Goal: Task Accomplishment & Management: Use online tool/utility

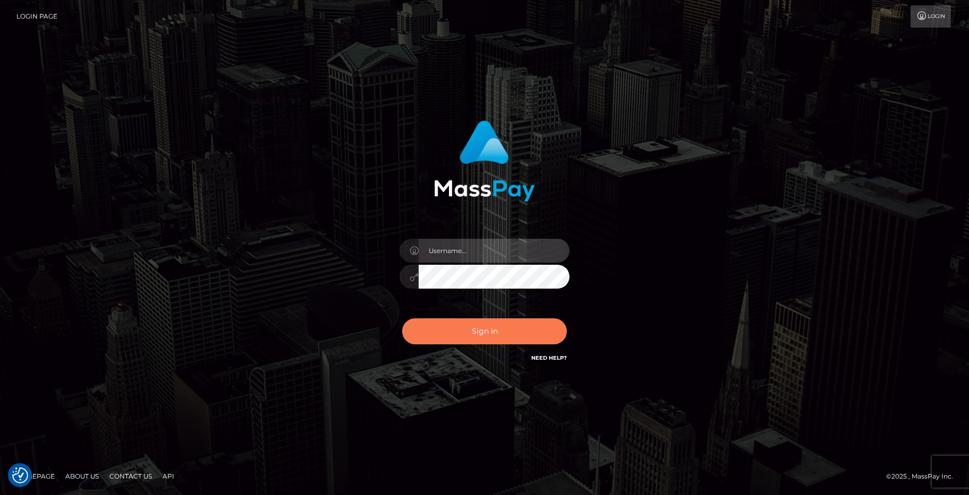
type input "Jeane.B2"
click at [515, 338] on button "Sign in" at bounding box center [484, 332] width 165 height 26
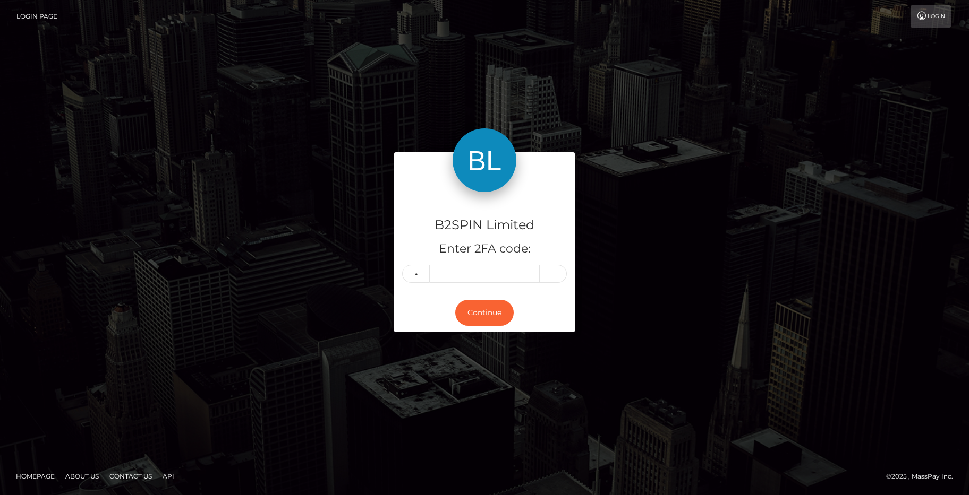
type input "8"
type input "5"
type input "9"
type input "5"
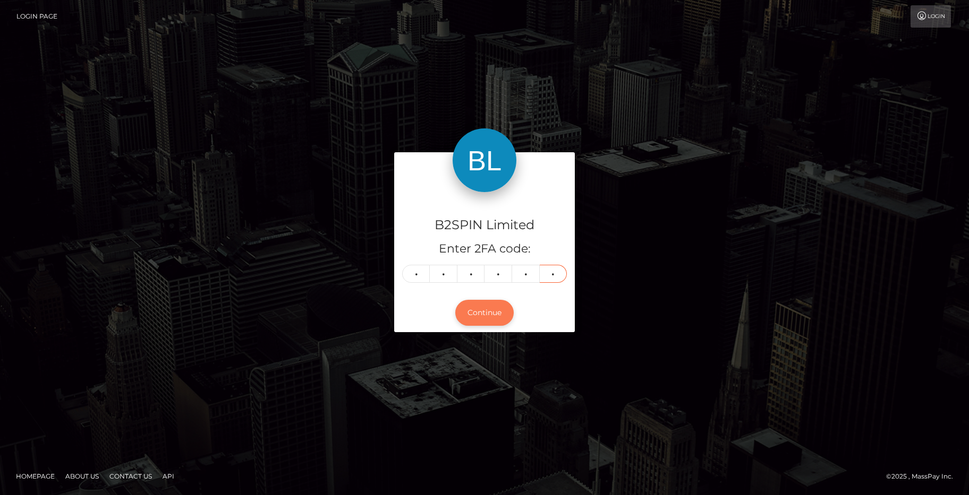
type input "6"
click at [477, 315] on button "Continue" at bounding box center [484, 313] width 58 height 26
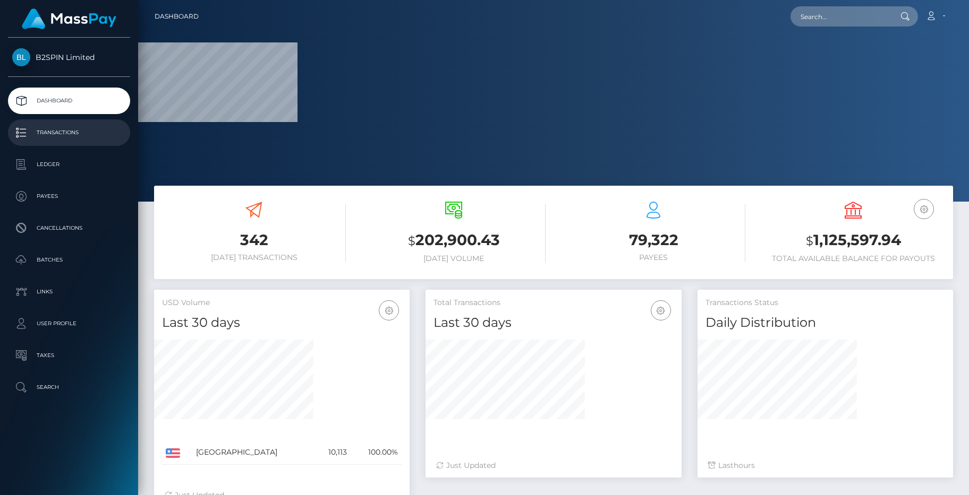
click at [78, 131] on p "Transactions" at bounding box center [69, 133] width 114 height 16
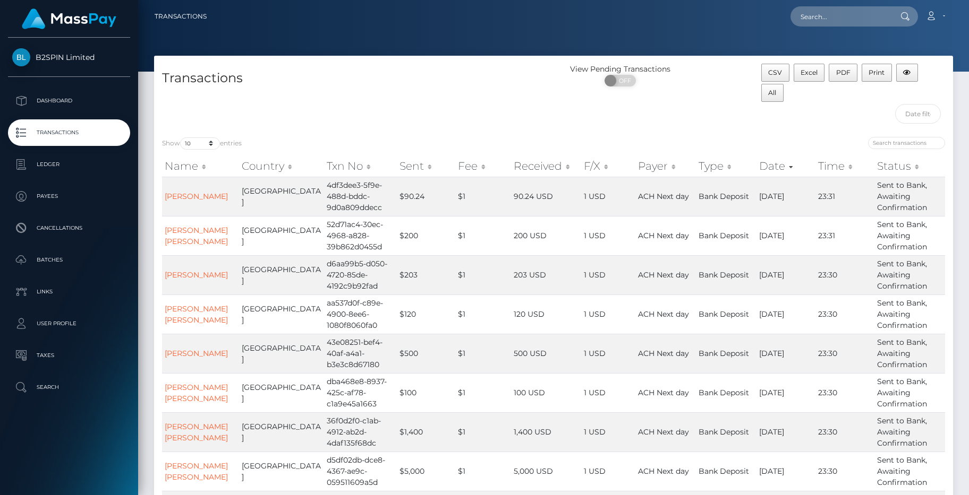
click at [196, 110] on div "Transactions View Pending Transactions ON OFF CSV Excel PDF Print All Show 10 2…" at bounding box center [553, 335] width 799 height 558
click at [204, 147] on select "10 25 50 100 250 500 1,000 3,500" at bounding box center [200, 144] width 40 height 12
select select "3500"
click at [181, 138] on select "10 25 50 100 250 500 1,000 3,500" at bounding box center [200, 144] width 40 height 12
click at [902, 140] on input "search" at bounding box center [906, 143] width 77 height 12
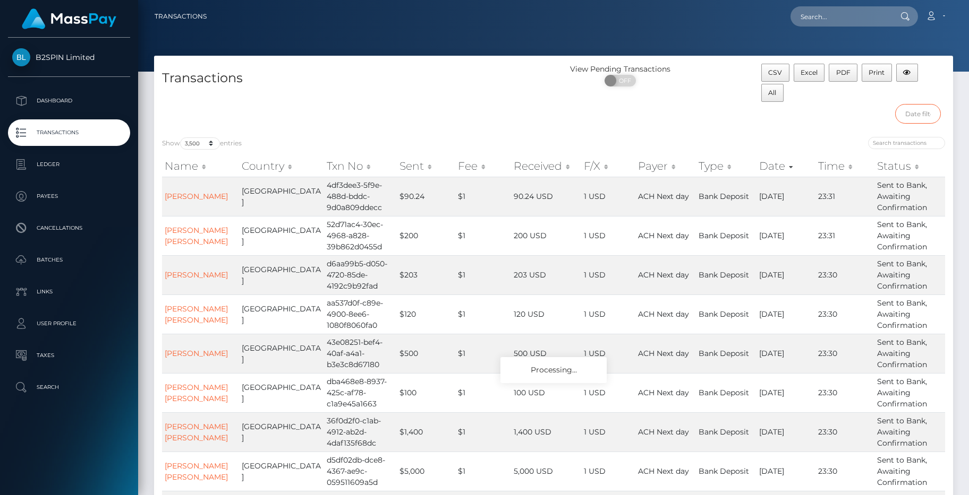
click at [924, 114] on input "text" at bounding box center [918, 114] width 46 height 20
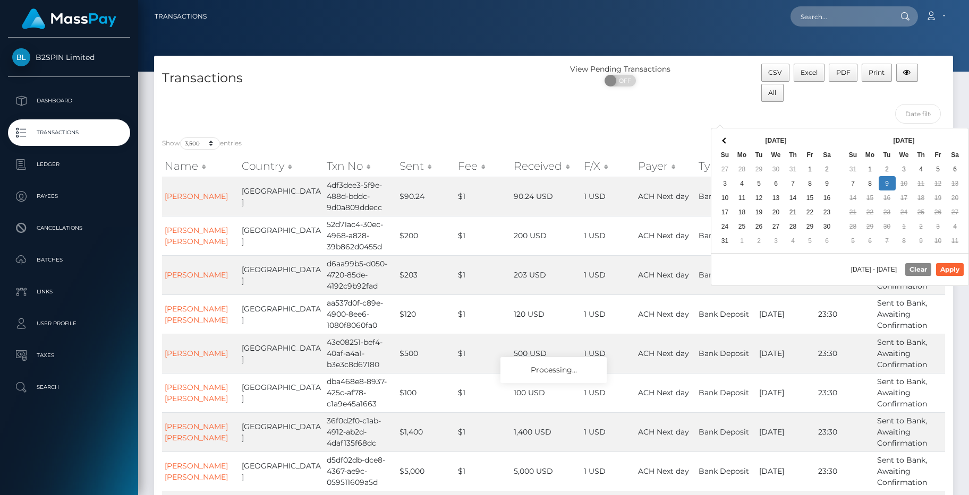
click at [778, 259] on div "[DATE] - [DATE] Clear Apply" at bounding box center [839, 269] width 257 height 32
click at [956, 268] on button "Apply" at bounding box center [950, 269] width 28 height 13
type input "[DATE] - [DATE]"
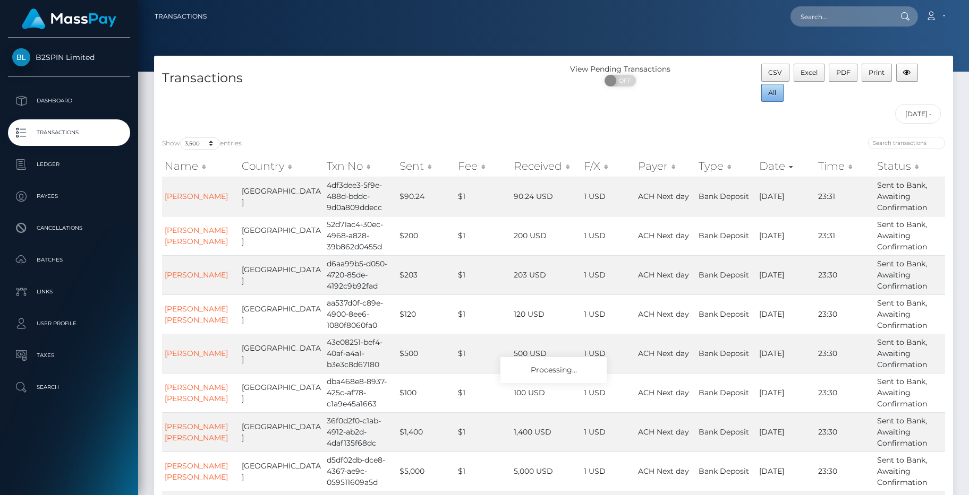
click at [772, 90] on span "All" at bounding box center [772, 93] width 8 height 8
click at [89, 435] on div "B2SPIN Limited Dashboard Transactions Ledger Payees Cancellations Batches" at bounding box center [69, 266] width 138 height 456
